Goal: Find specific page/section: Find specific page/section

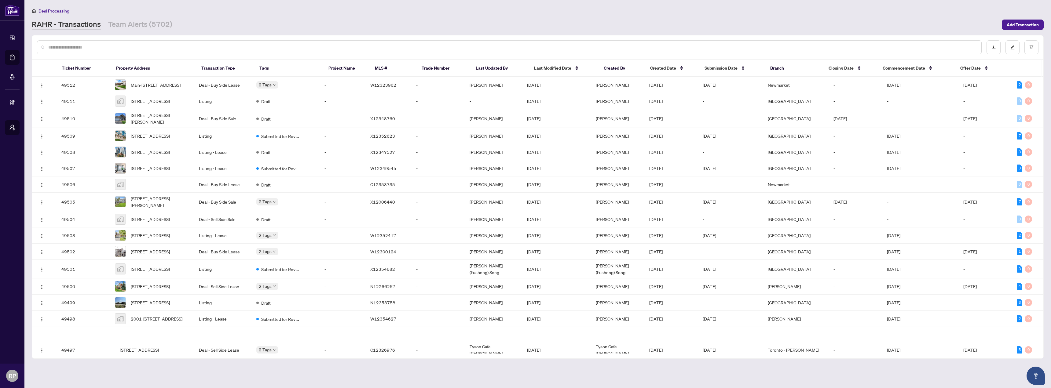
click at [770, 47] on input "text" at bounding box center [512, 47] width 928 height 7
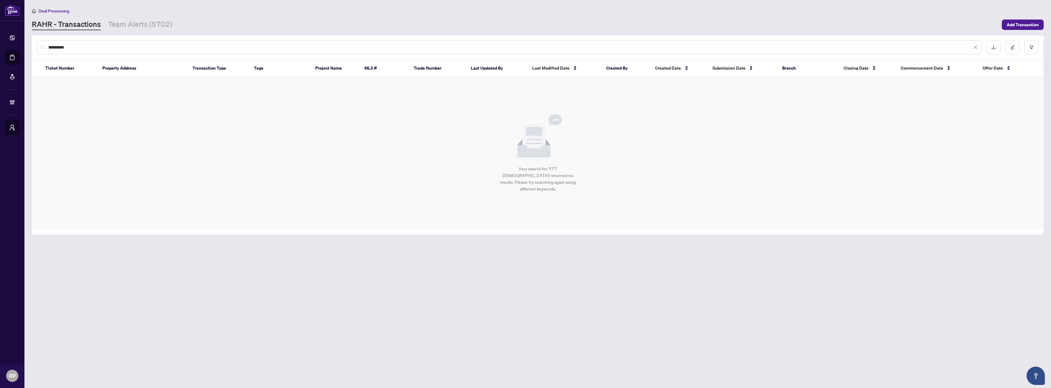
drag, startPoint x: 109, startPoint y: 48, endPoint x: -73, endPoint y: 42, distance: 181.6
click at [0, 42] on html "**********" at bounding box center [525, 194] width 1051 height 388
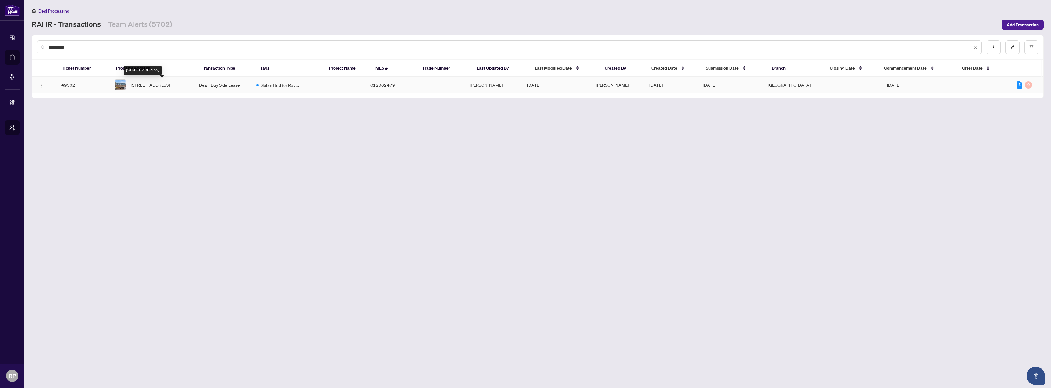
type input "**********"
click at [157, 88] on span "[STREET_ADDRESS]" at bounding box center [150, 85] width 39 height 7
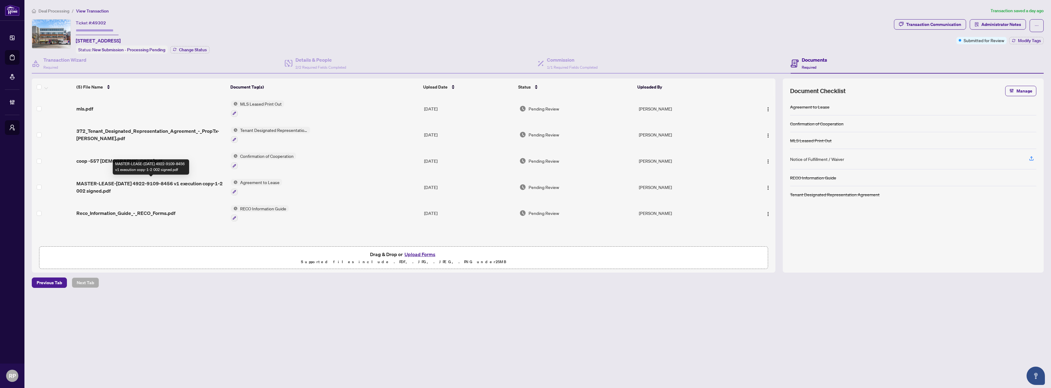
click at [184, 183] on span "MASTER-LEASE-[DATE] 4922-9109-8456 v1 execution copy-1-2 002 signed.pdf" at bounding box center [151, 187] width 150 height 15
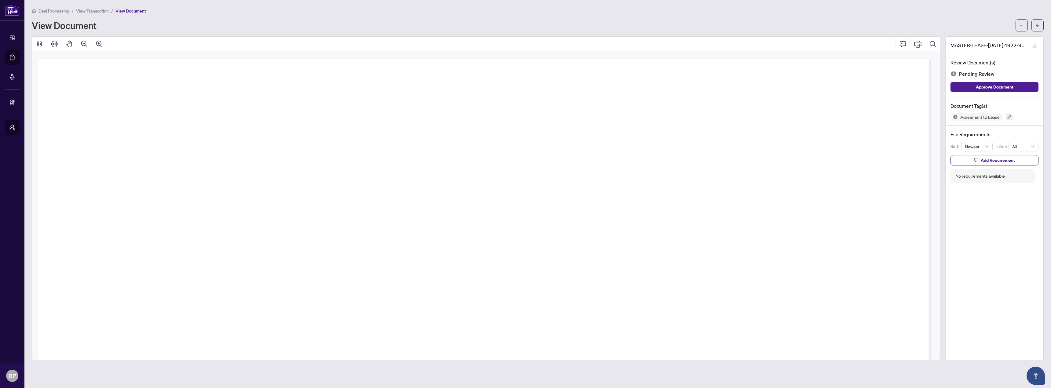
scroll to position [36743, 0]
click at [1037, 25] on icon "arrow-left" at bounding box center [1038, 25] width 4 height 3
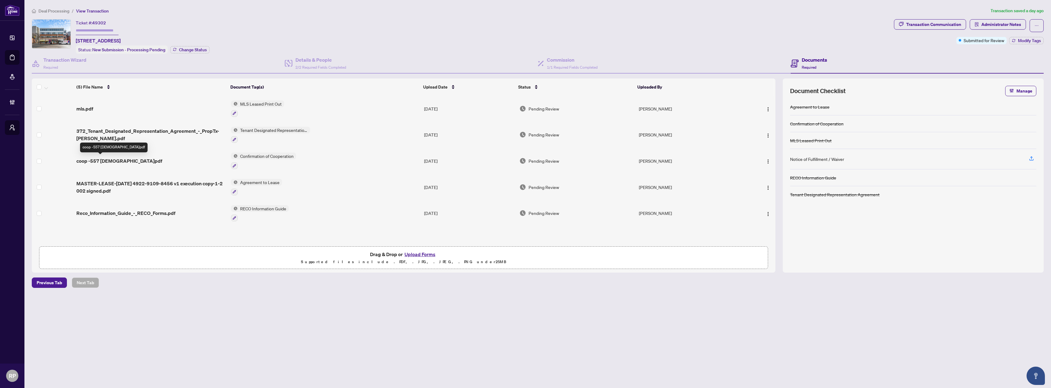
click at [104, 160] on span "coop -557 [DEMOGRAPHIC_DATA]pdf" at bounding box center [119, 160] width 86 height 7
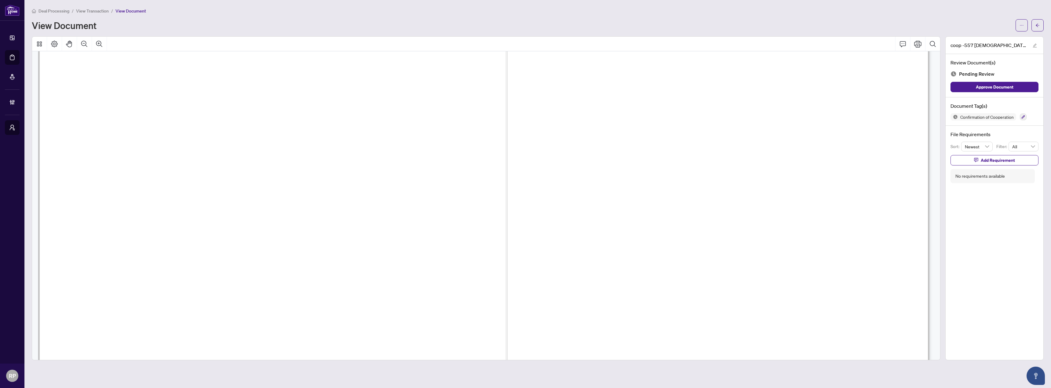
scroll to position [672, 0]
click at [1035, 28] on button "button" at bounding box center [1038, 25] width 12 height 12
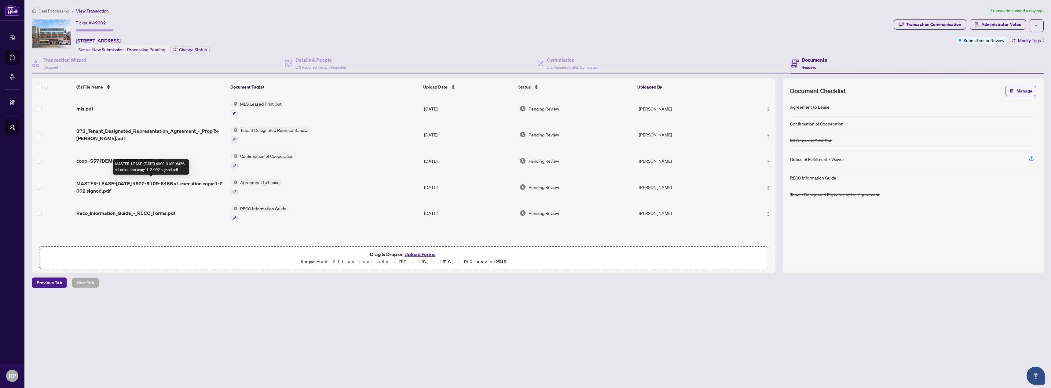
click at [195, 181] on span "MASTER-LEASE-[DATE] 4922-9109-8456 v1 execution copy-1-2 002 signed.pdf" at bounding box center [151, 187] width 150 height 15
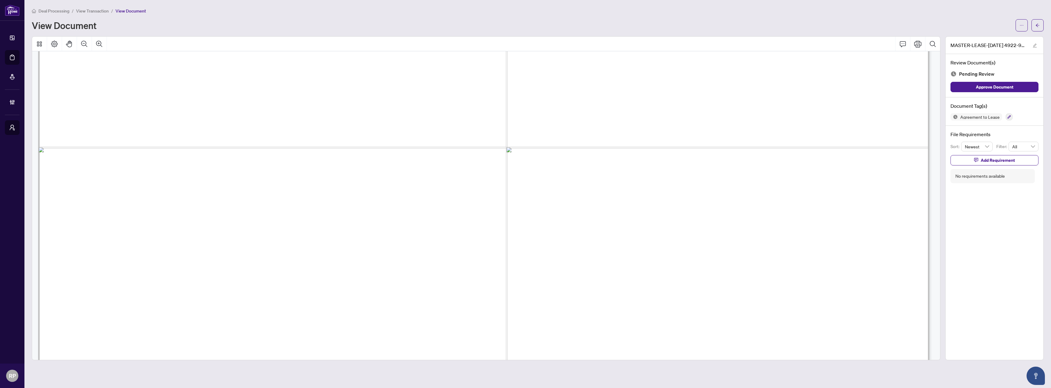
scroll to position [1497, 0]
